Goal: Information Seeking & Learning: Learn about a topic

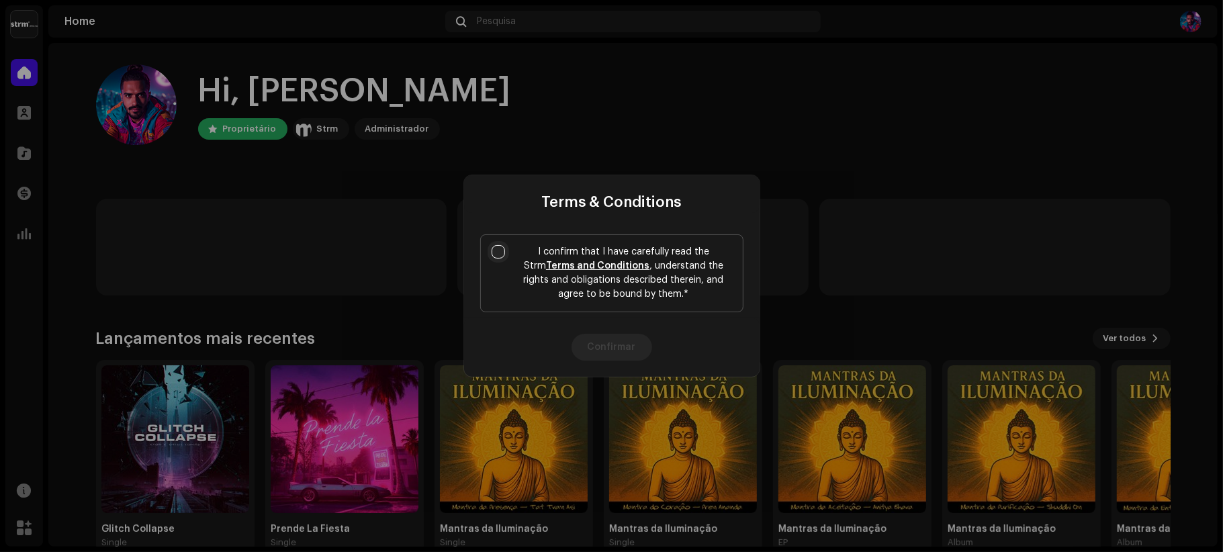
click at [494, 250] on input "I confirm that I have carefully read the Strm Terms and Conditions , understand…" at bounding box center [498, 251] width 13 height 13
checkbox input "true"
click at [619, 348] on button "Confirmar" at bounding box center [612, 347] width 81 height 27
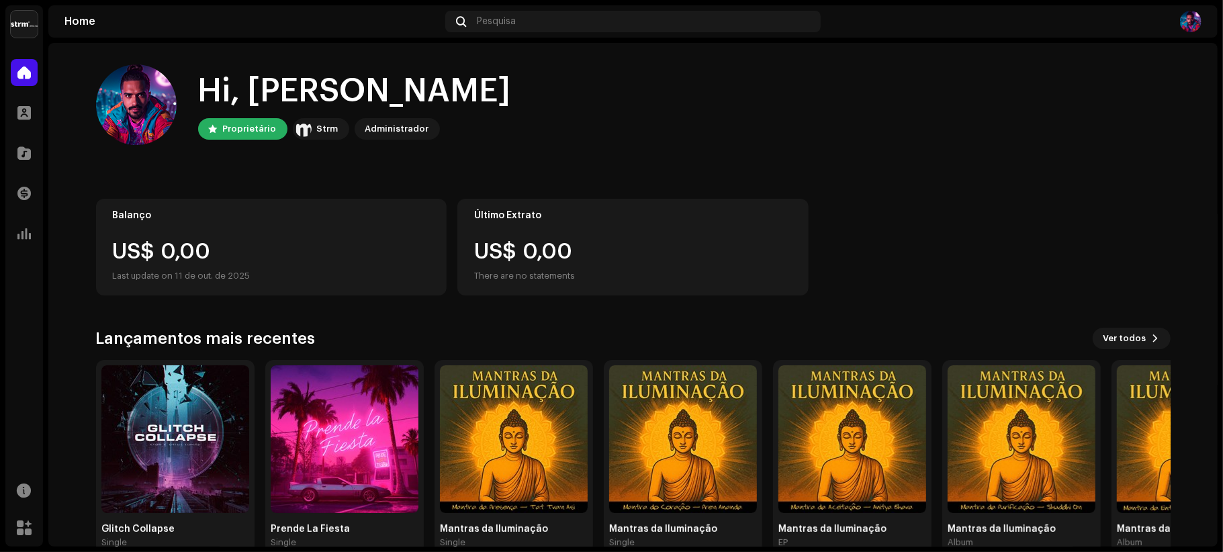
scroll to position [28, 0]
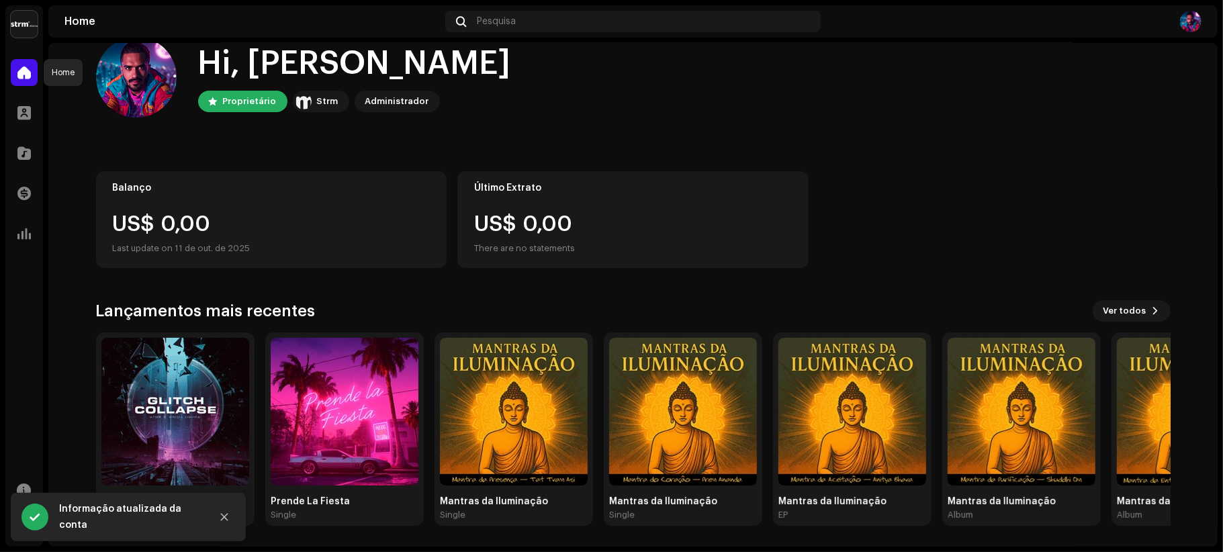
click at [20, 78] on span at bounding box center [23, 72] width 13 height 11
click at [28, 107] on span at bounding box center [23, 112] width 13 height 11
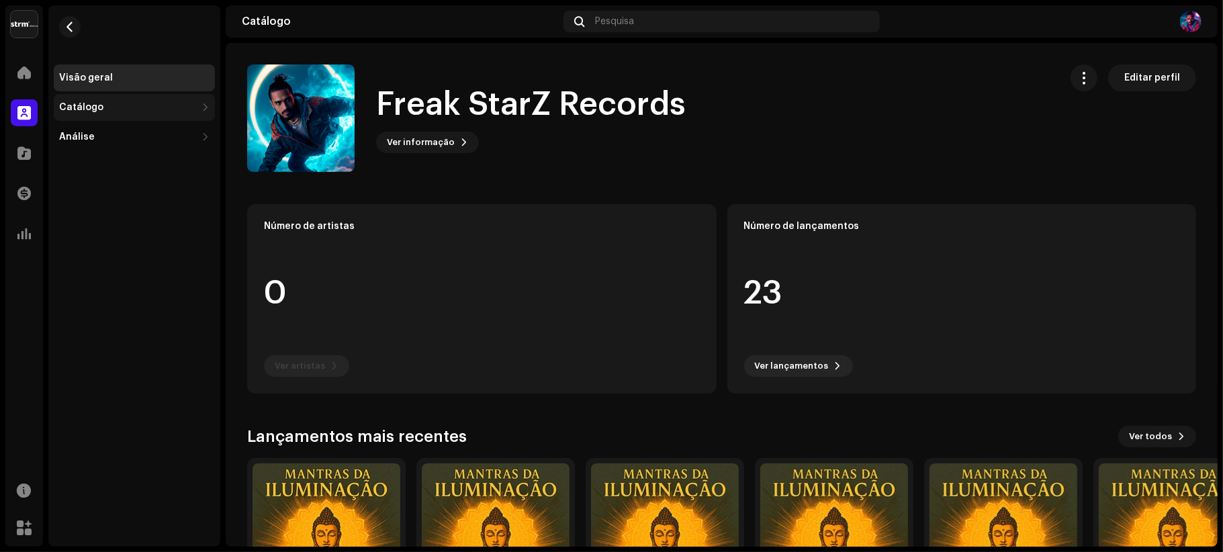
click at [142, 106] on div "Catálogo" at bounding box center [127, 107] width 137 height 11
click at [129, 189] on div "Análise" at bounding box center [134, 196] width 161 height 27
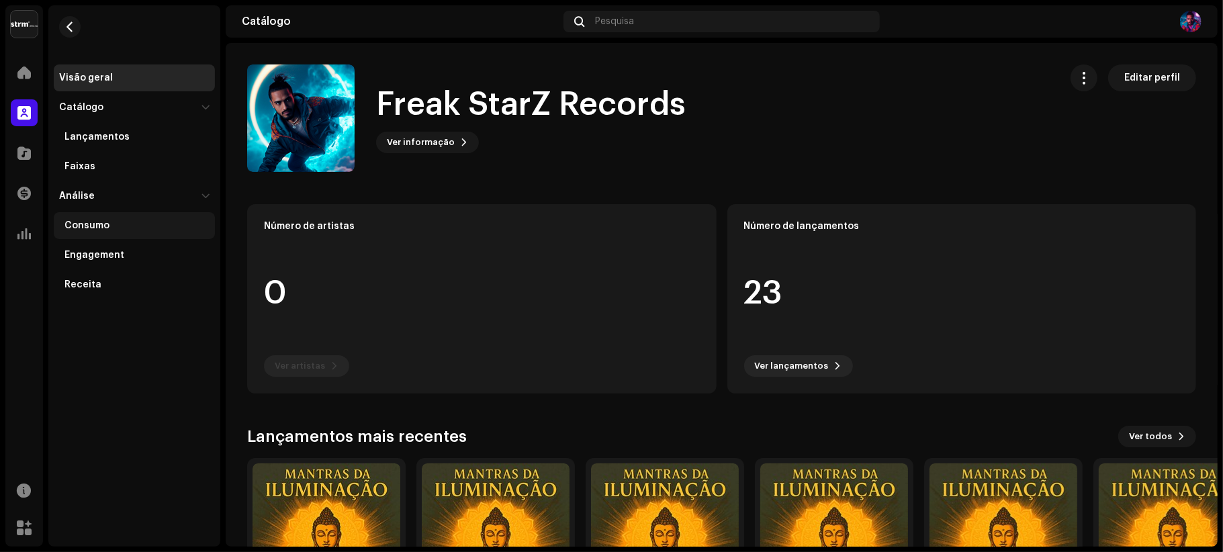
click at [126, 220] on div "Consumo" at bounding box center [136, 225] width 145 height 11
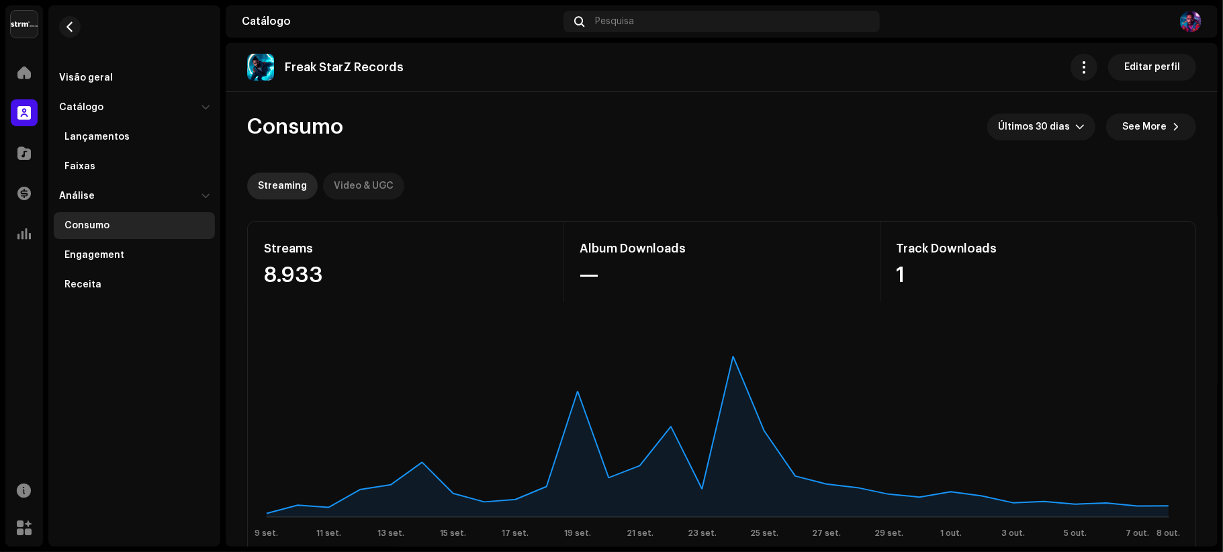
click at [360, 181] on div "Video & UGC" at bounding box center [364, 186] width 60 height 27
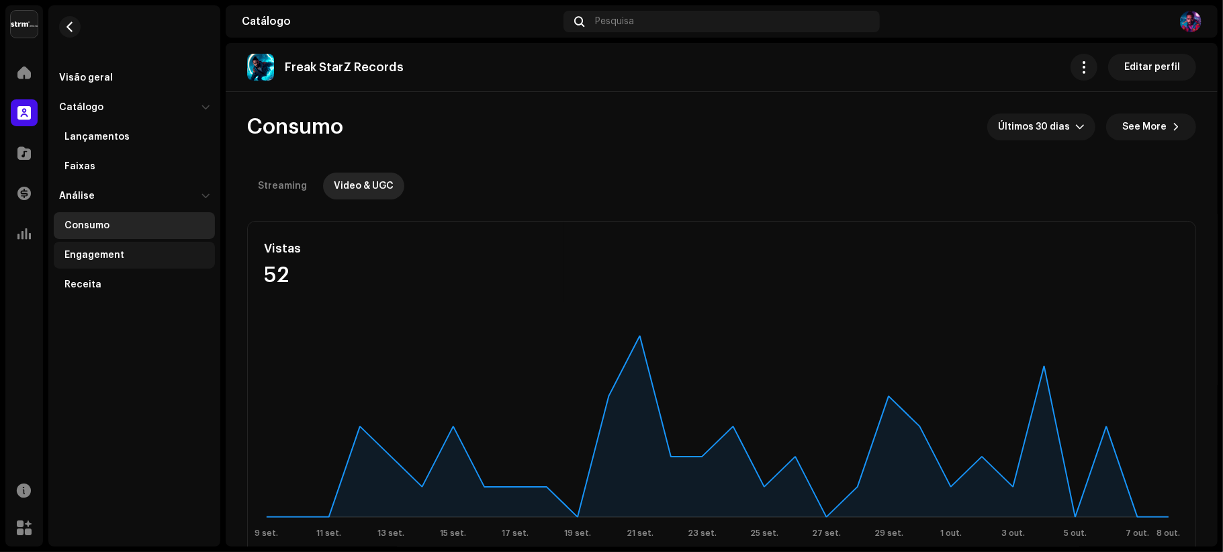
click at [130, 254] on div "Engagement" at bounding box center [136, 255] width 145 height 11
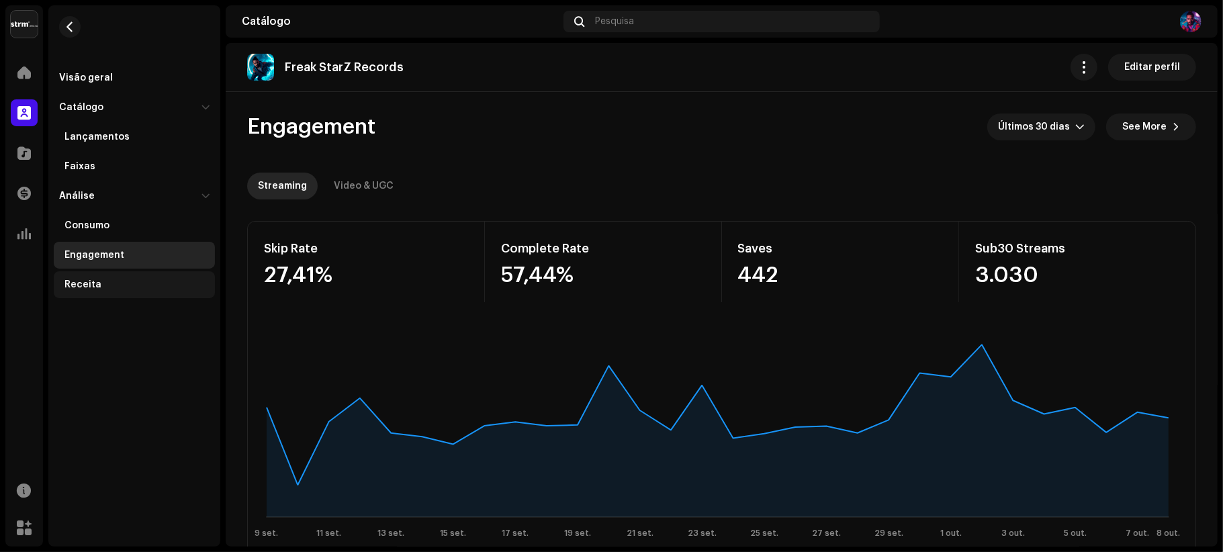
click at [103, 281] on div "Receita" at bounding box center [136, 284] width 145 height 11
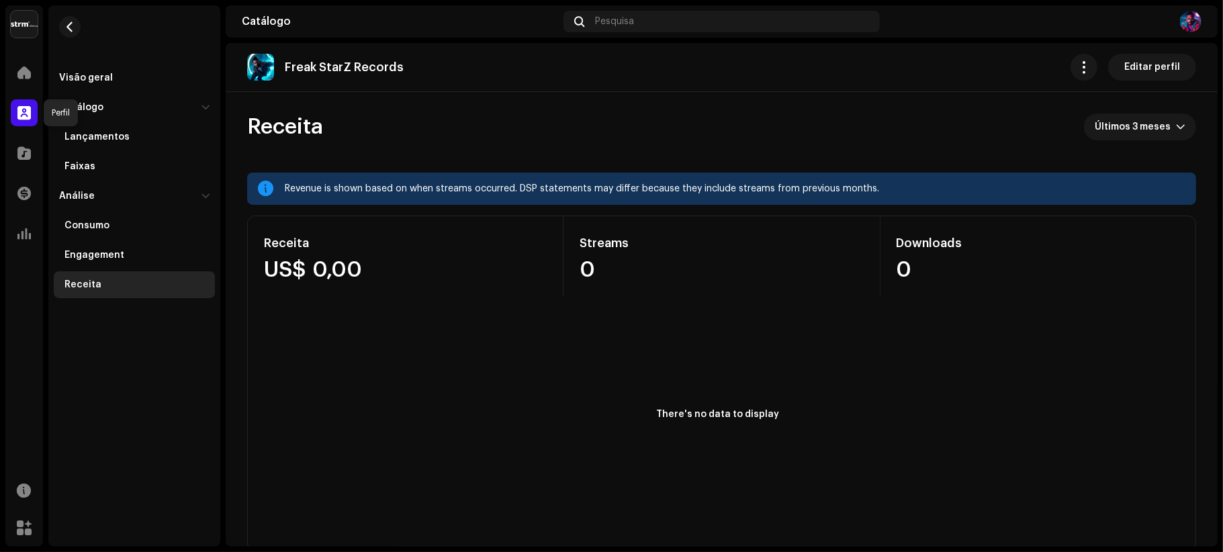
click at [27, 109] on span at bounding box center [23, 112] width 13 height 11
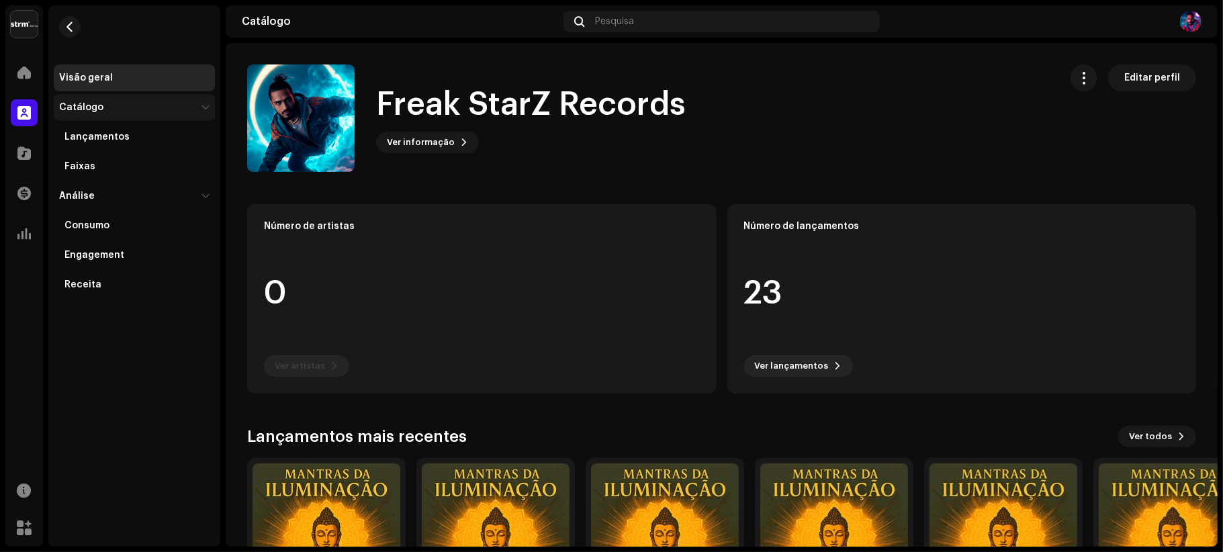
click at [206, 105] on div at bounding box center [205, 107] width 11 height 8
click at [205, 134] on div at bounding box center [205, 137] width 11 height 8
click at [91, 77] on div "Visão geral" at bounding box center [86, 78] width 54 height 11
click at [19, 151] on span at bounding box center [23, 153] width 13 height 11
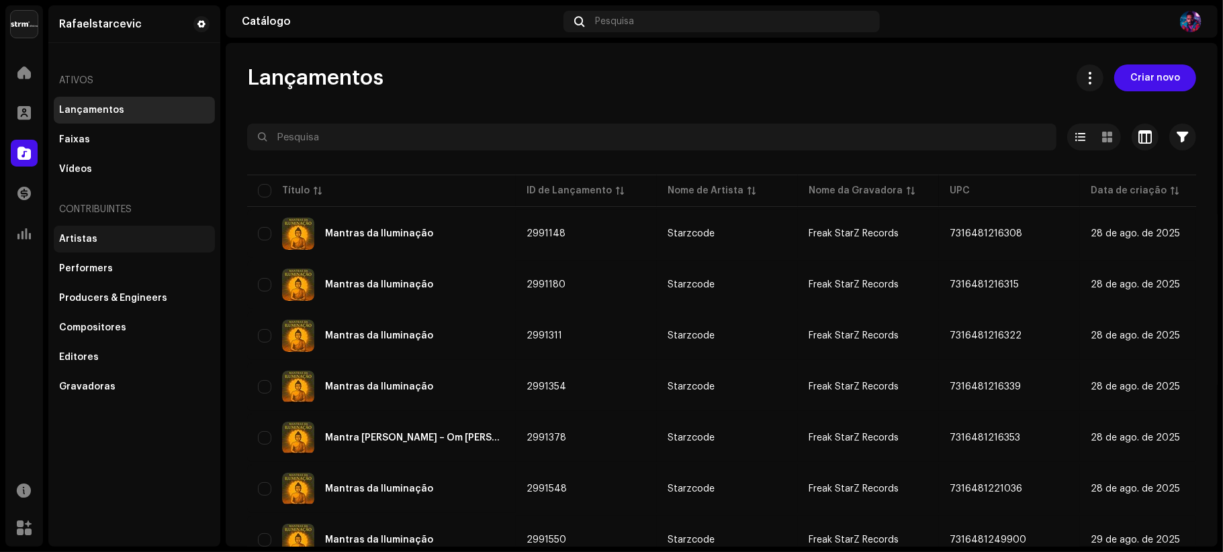
click at [81, 236] on div "Artistas" at bounding box center [78, 239] width 38 height 11
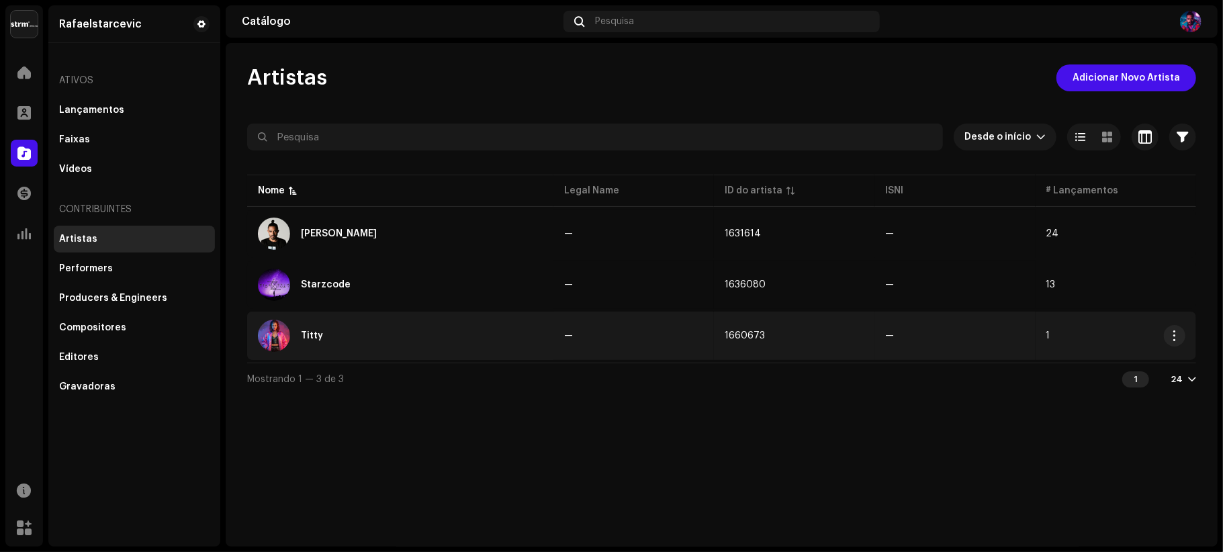
click at [309, 334] on div "Titty" at bounding box center [312, 335] width 22 height 9
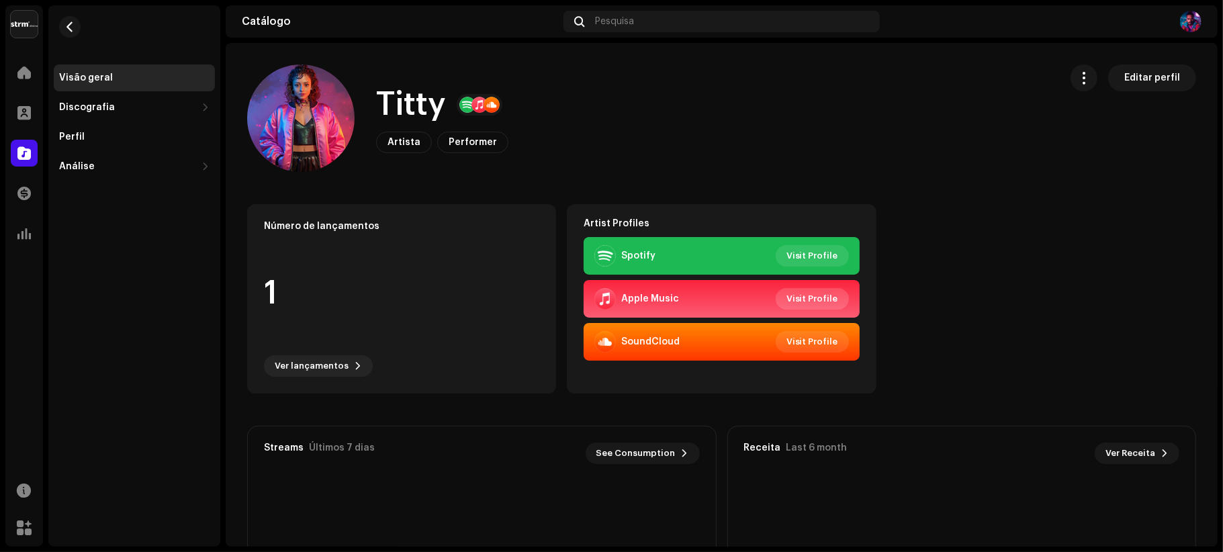
click at [809, 297] on span "Visit Profile" at bounding box center [813, 298] width 52 height 27
click at [805, 251] on span "Visit Profile" at bounding box center [813, 256] width 52 height 27
click at [799, 339] on span "Visit Profile" at bounding box center [813, 341] width 52 height 27
